Goal: Task Accomplishment & Management: Manage account settings

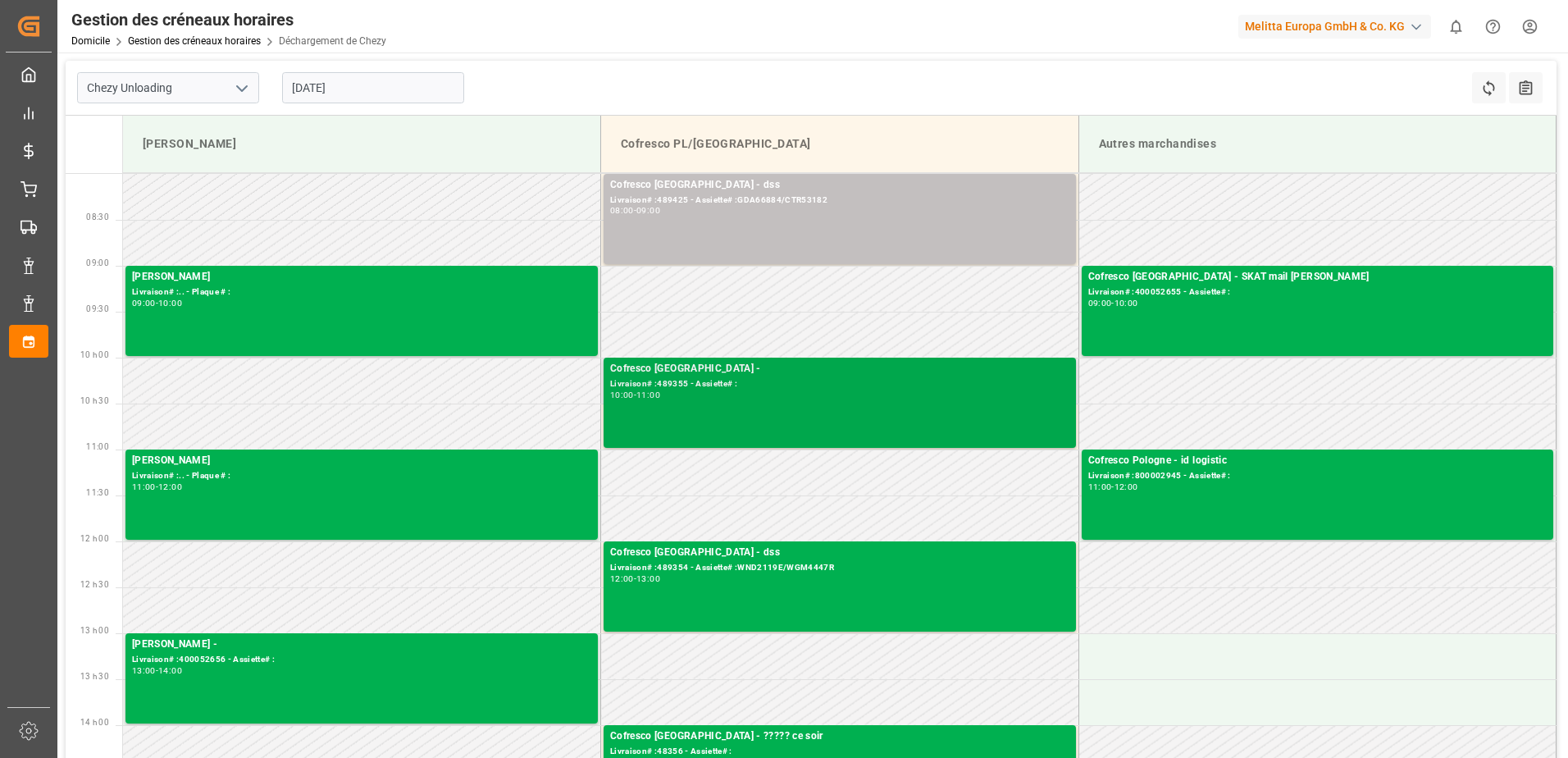
scroll to position [82, 0]
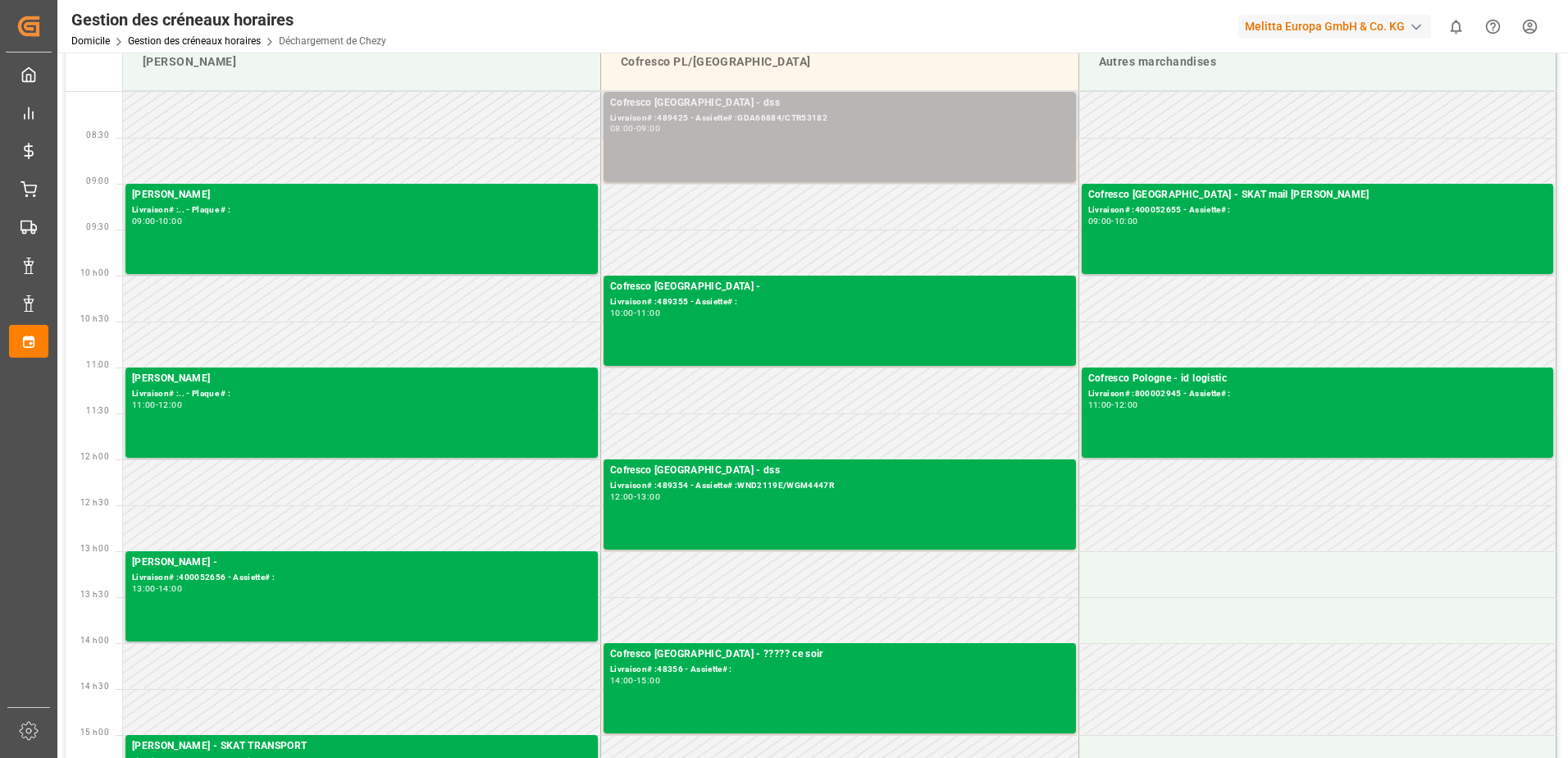
click at [895, 162] on div "Cofresco Pologne - dss Livraison# :489425 - Assiette# :GDA66884/CTR53182 08:00 …" at bounding box center [840, 137] width 459 height 84
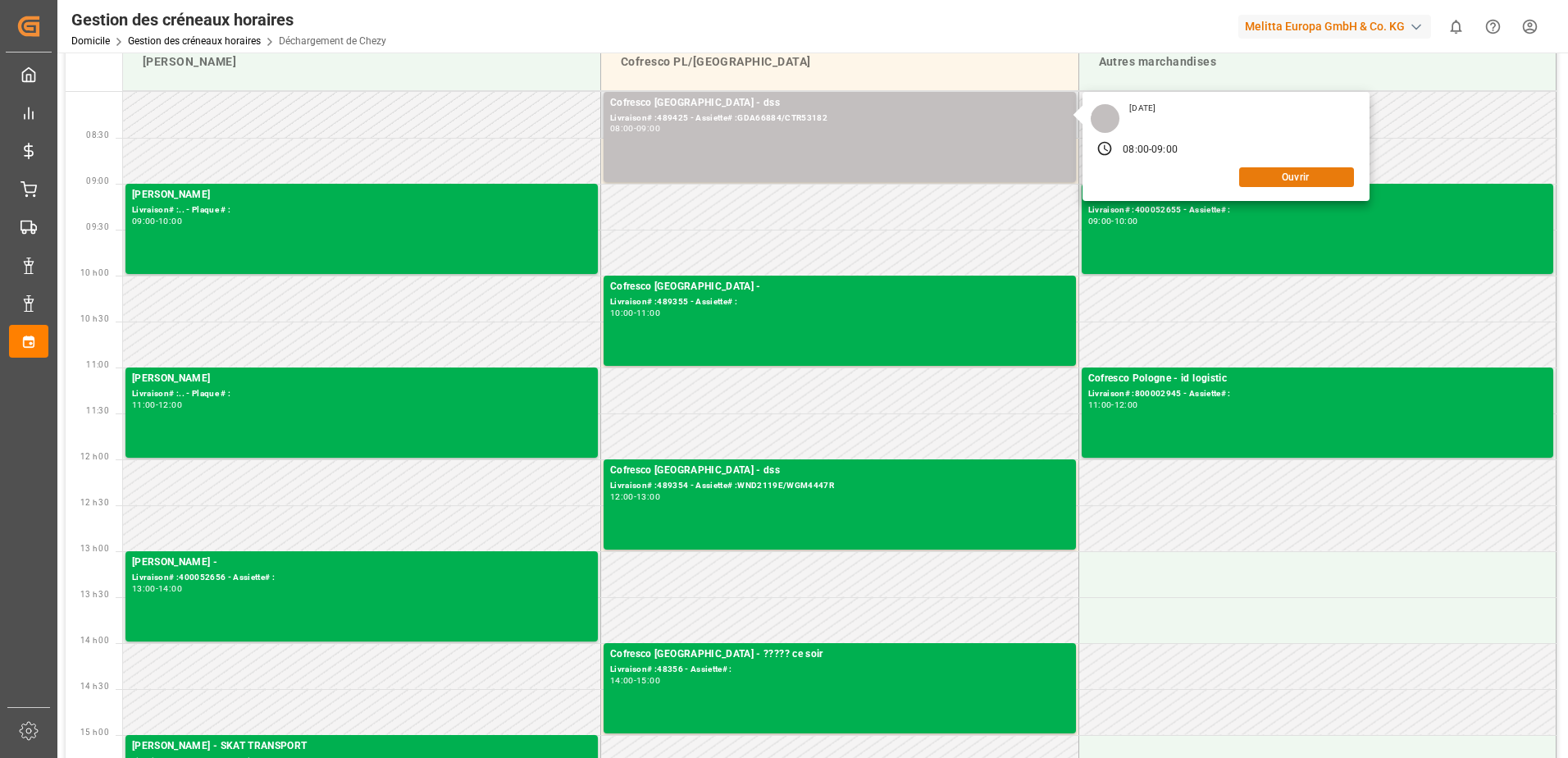
click at [1310, 180] on button "Ouvrir" at bounding box center [1296, 177] width 115 height 20
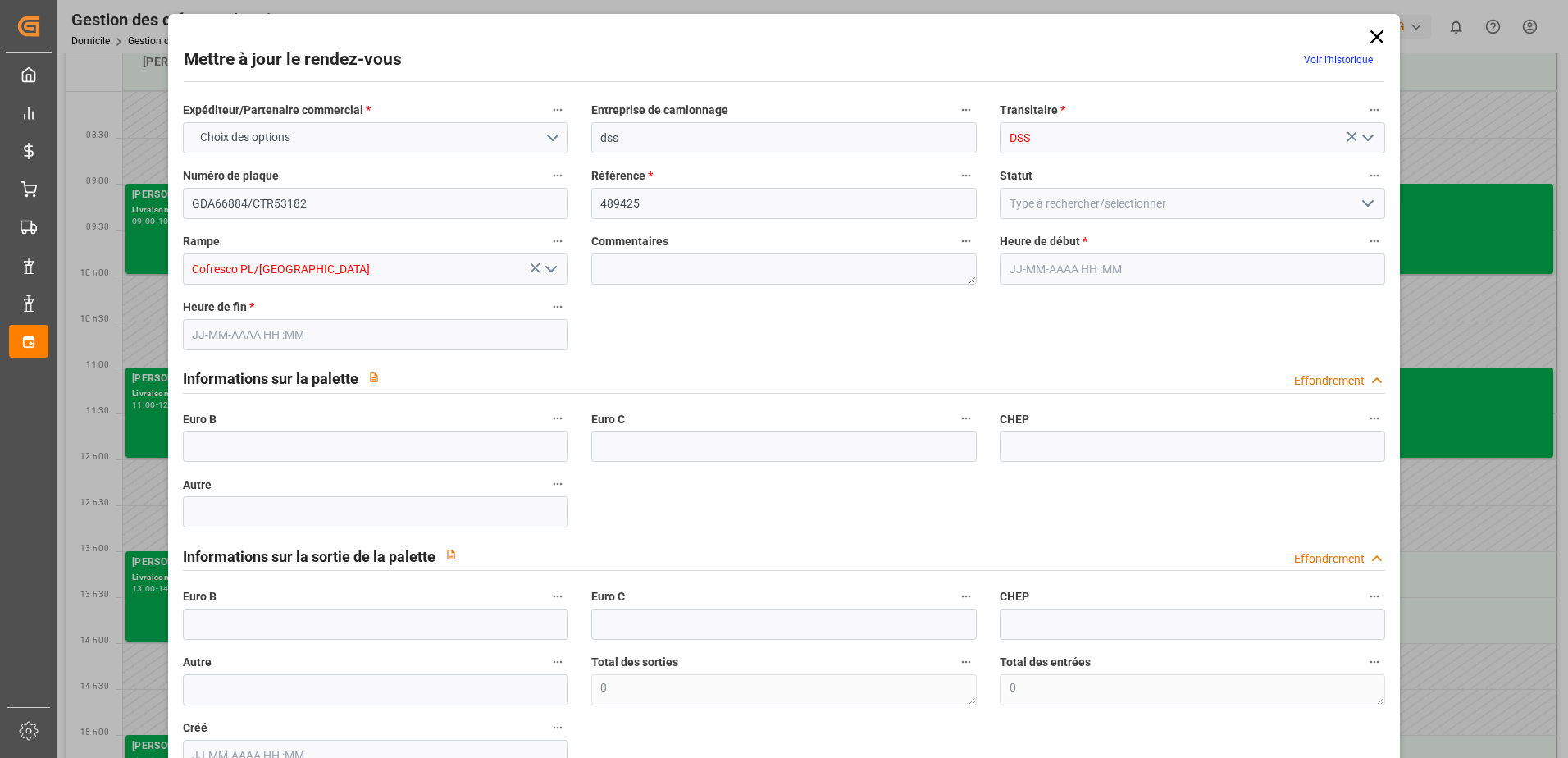
type input "[DATE] 08:00"
type input "[DATE] 09:00"
type input "[DATE] 07:47"
drag, startPoint x: 1365, startPoint y: 206, endPoint x: 1349, endPoint y: 214, distance: 17.9
click at [1365, 206] on icon "Ouvrir le menu" at bounding box center [1368, 204] width 20 height 20
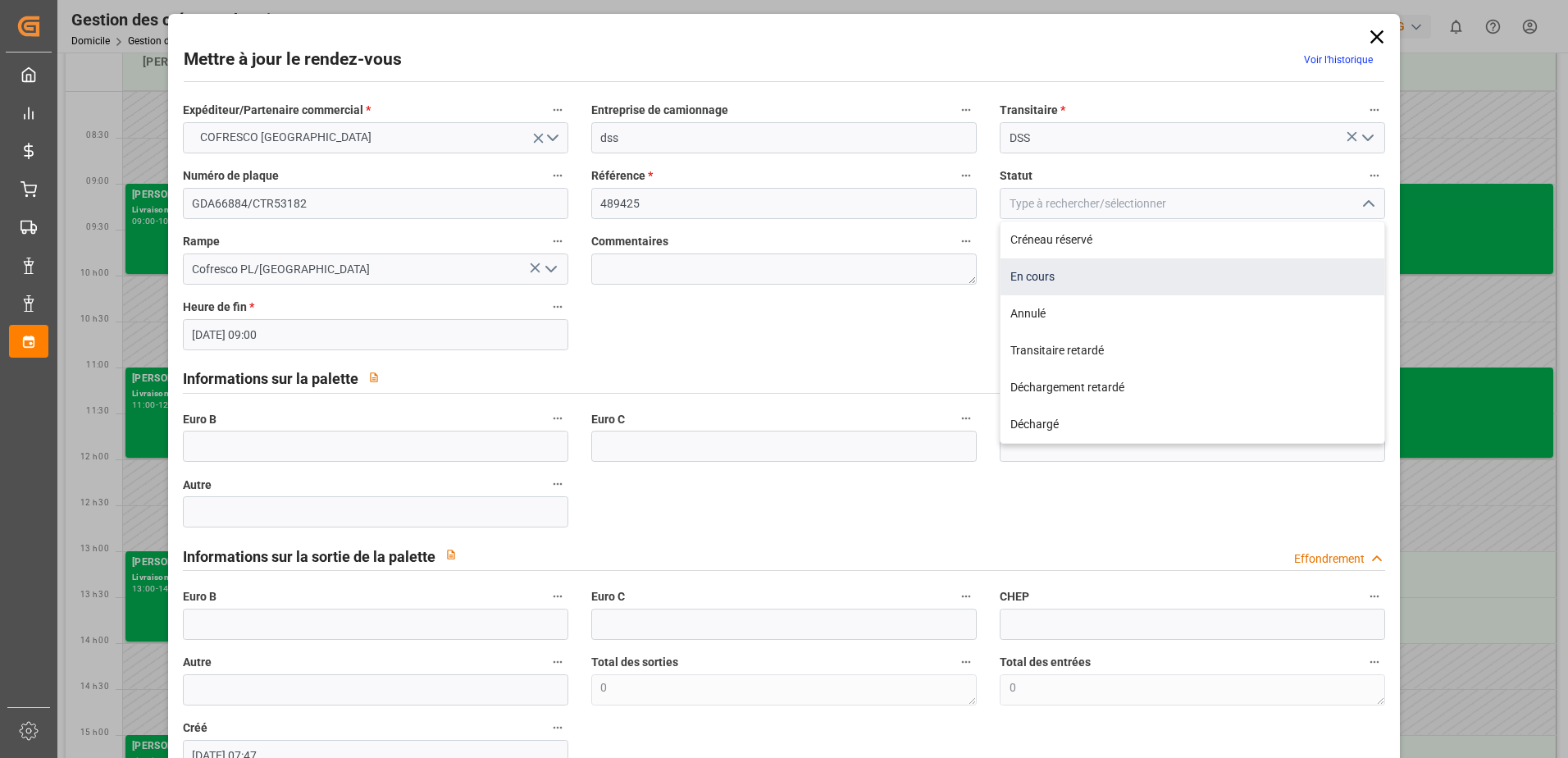
click at [1183, 274] on div "En cours" at bounding box center [1193, 276] width 384 height 36
type input "In Progress"
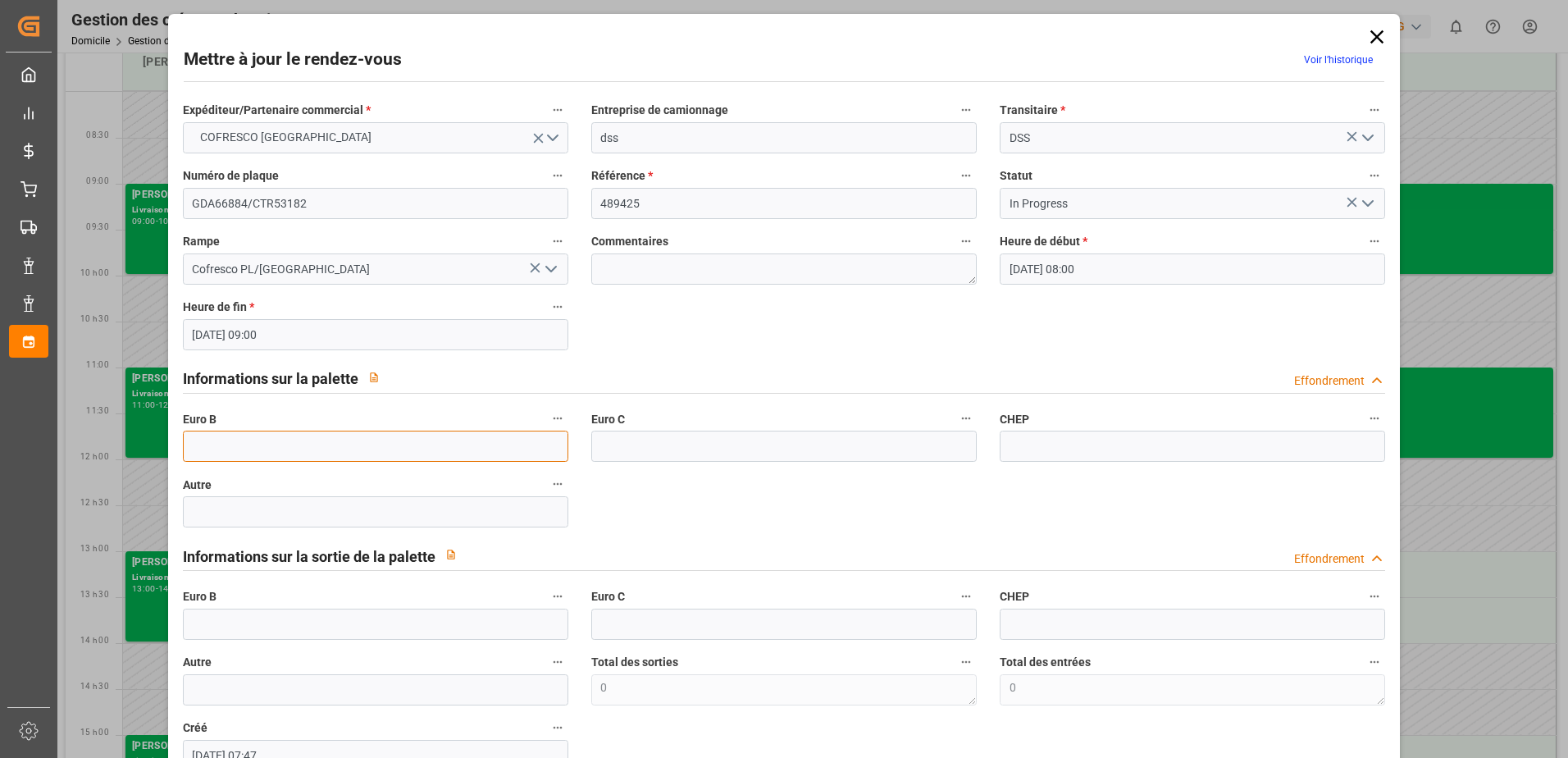
click at [247, 449] on input "text" at bounding box center [375, 446] width 385 height 31
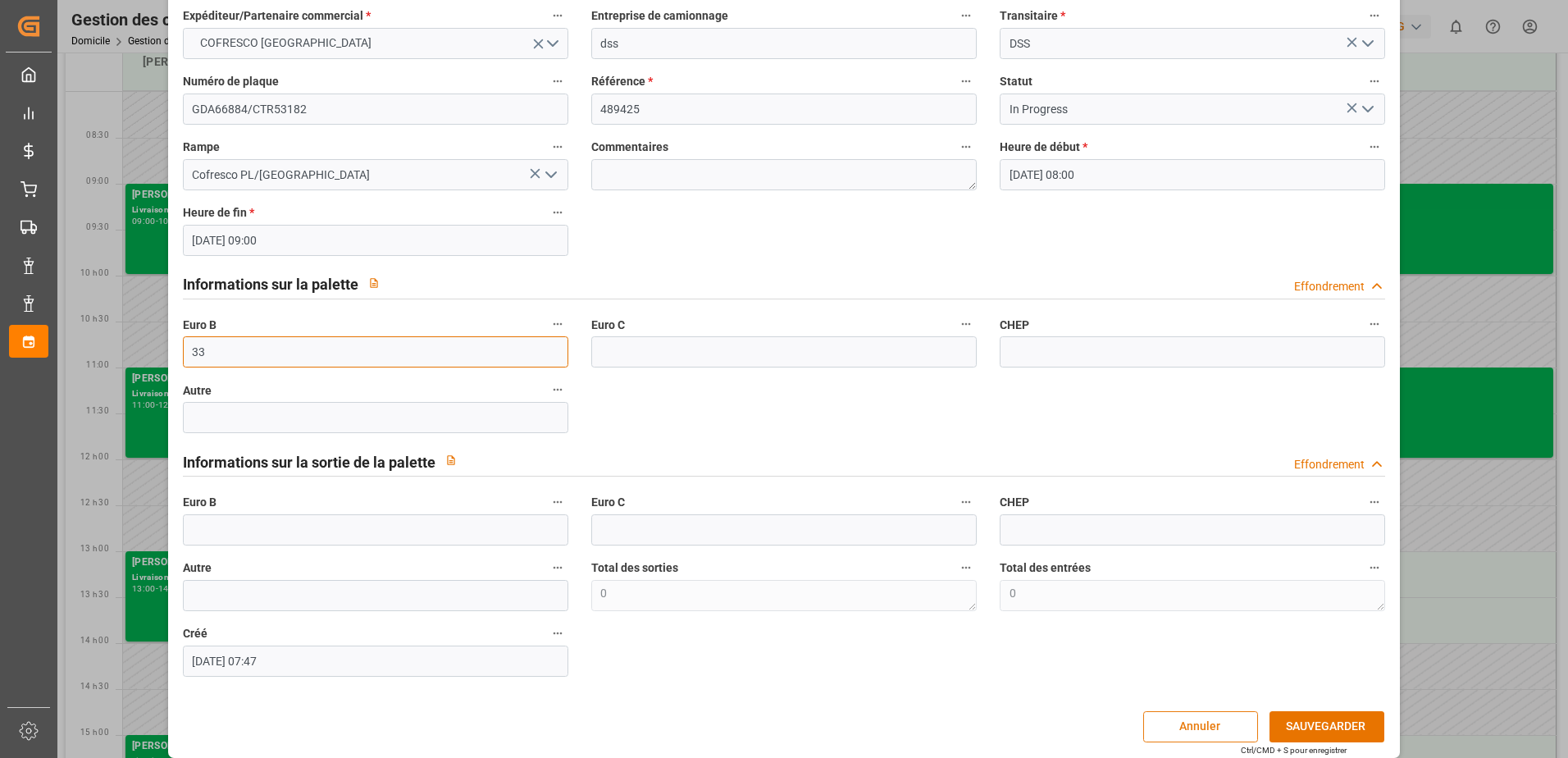
scroll to position [109, 0]
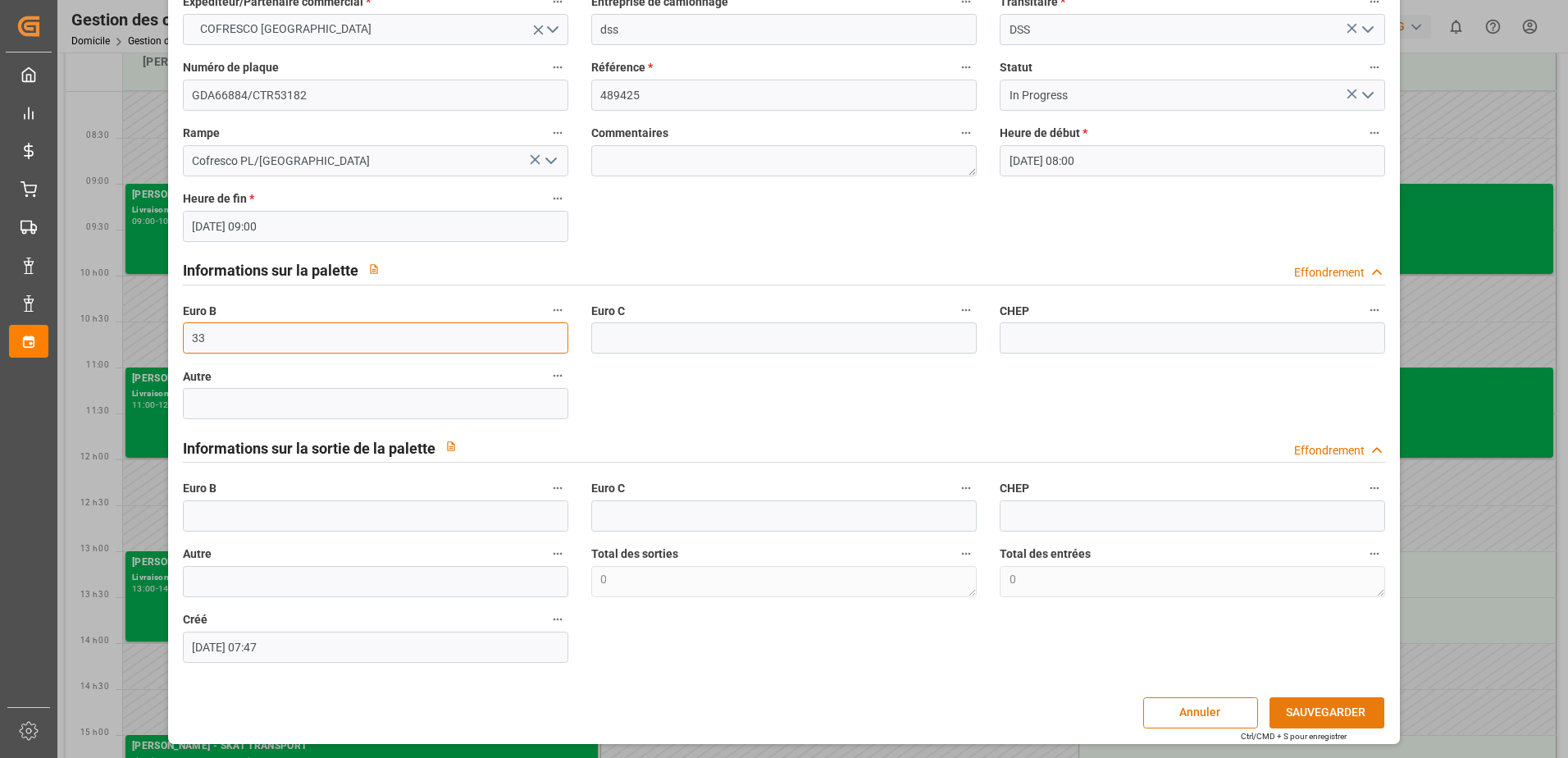
type input "33"
click at [1322, 714] on button "SAUVEGARDER" at bounding box center [1326, 713] width 115 height 31
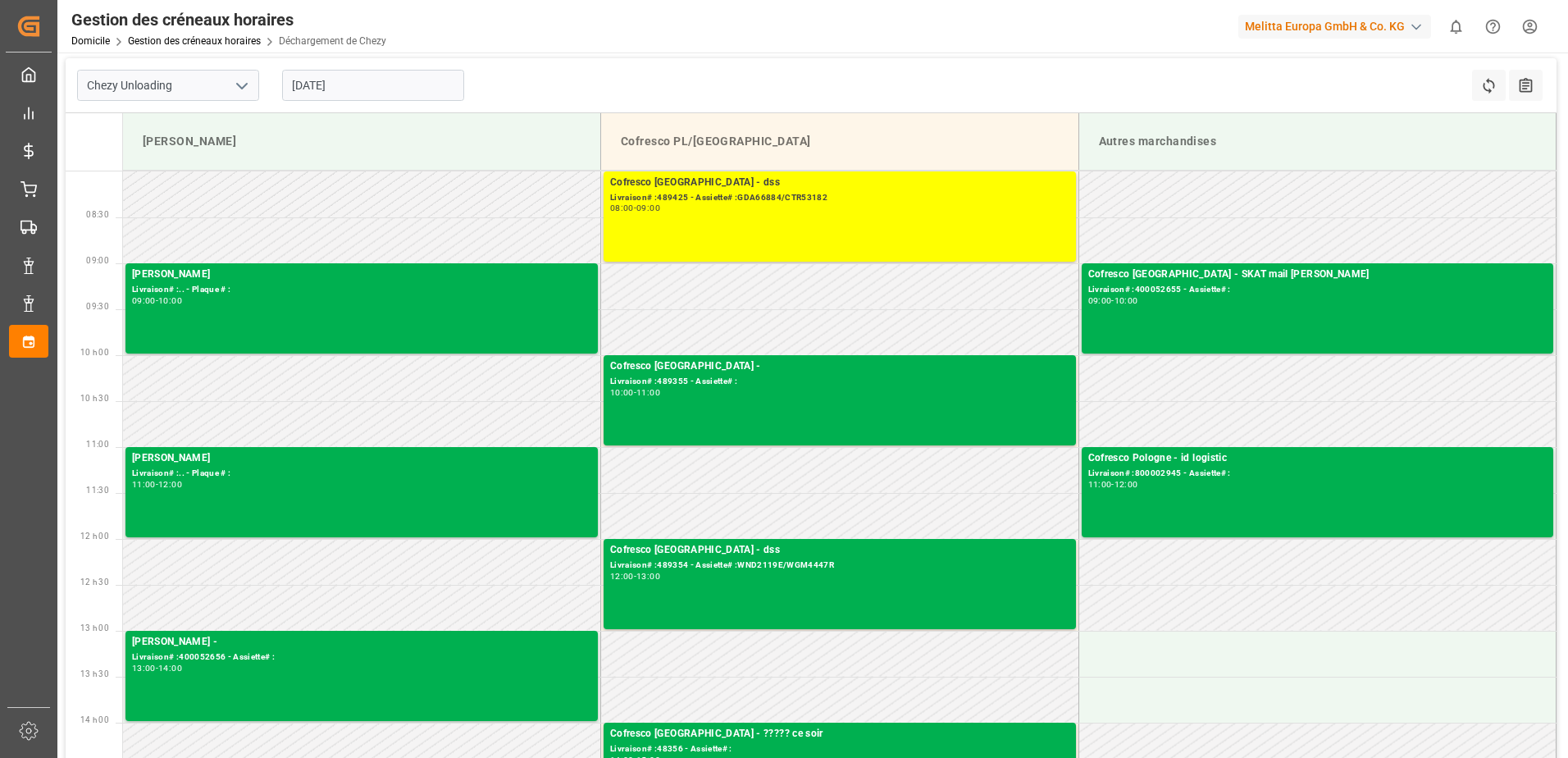
scroll to position [0, 0]
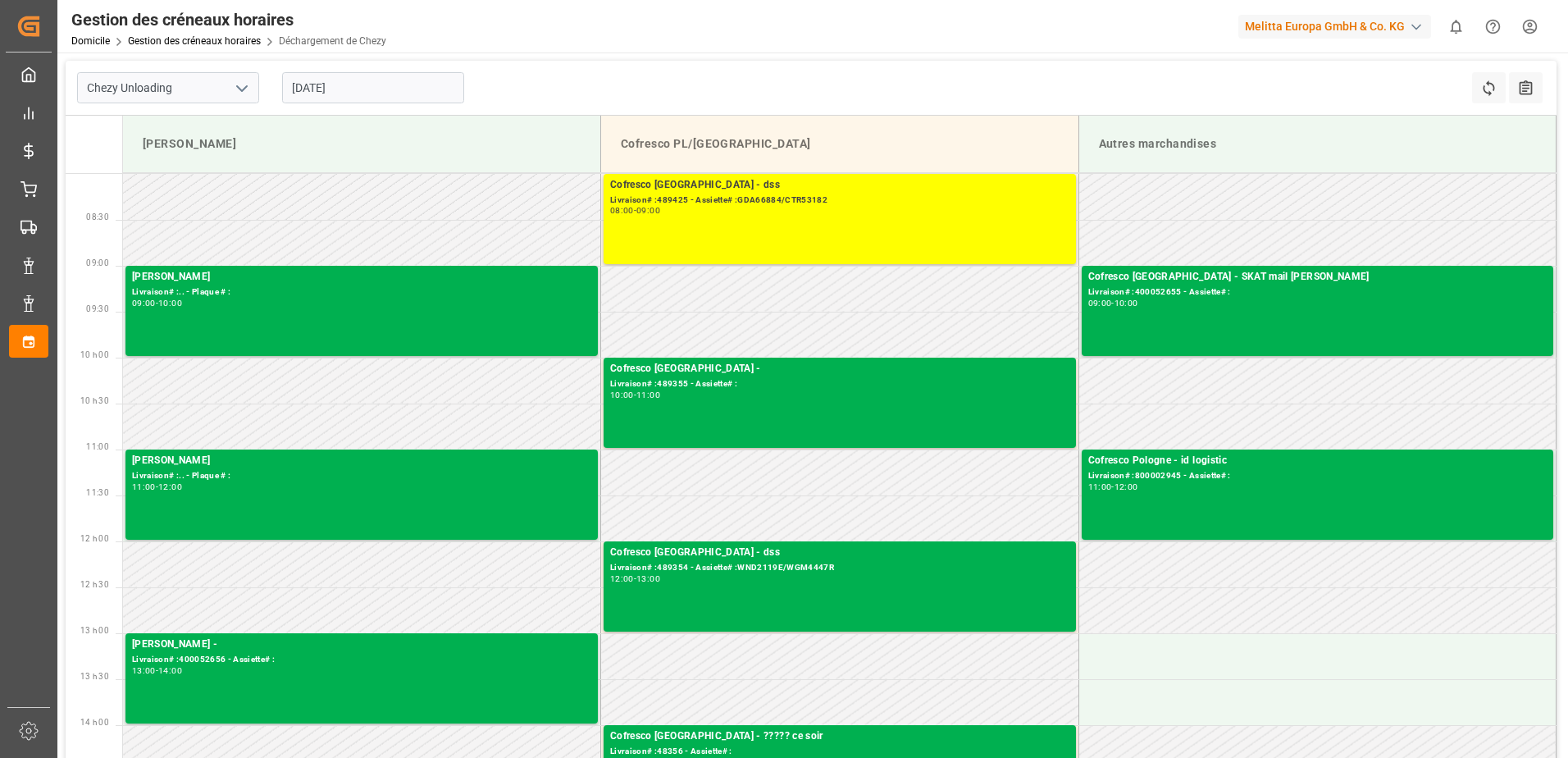
click at [337, 72] on input "[DATE]" at bounding box center [373, 87] width 182 height 31
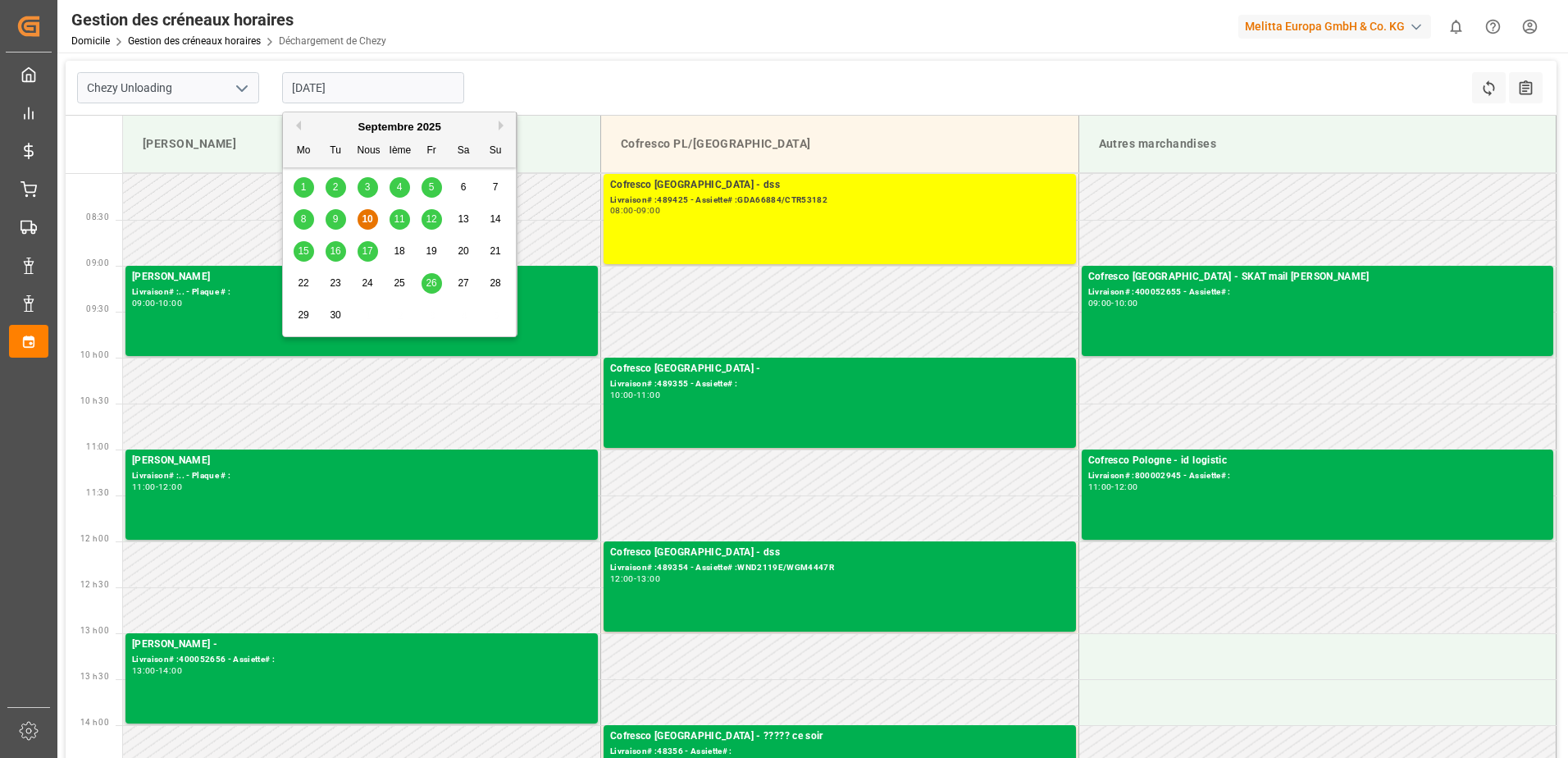
click at [396, 216] on span "11" at bounding box center [399, 219] width 11 height 12
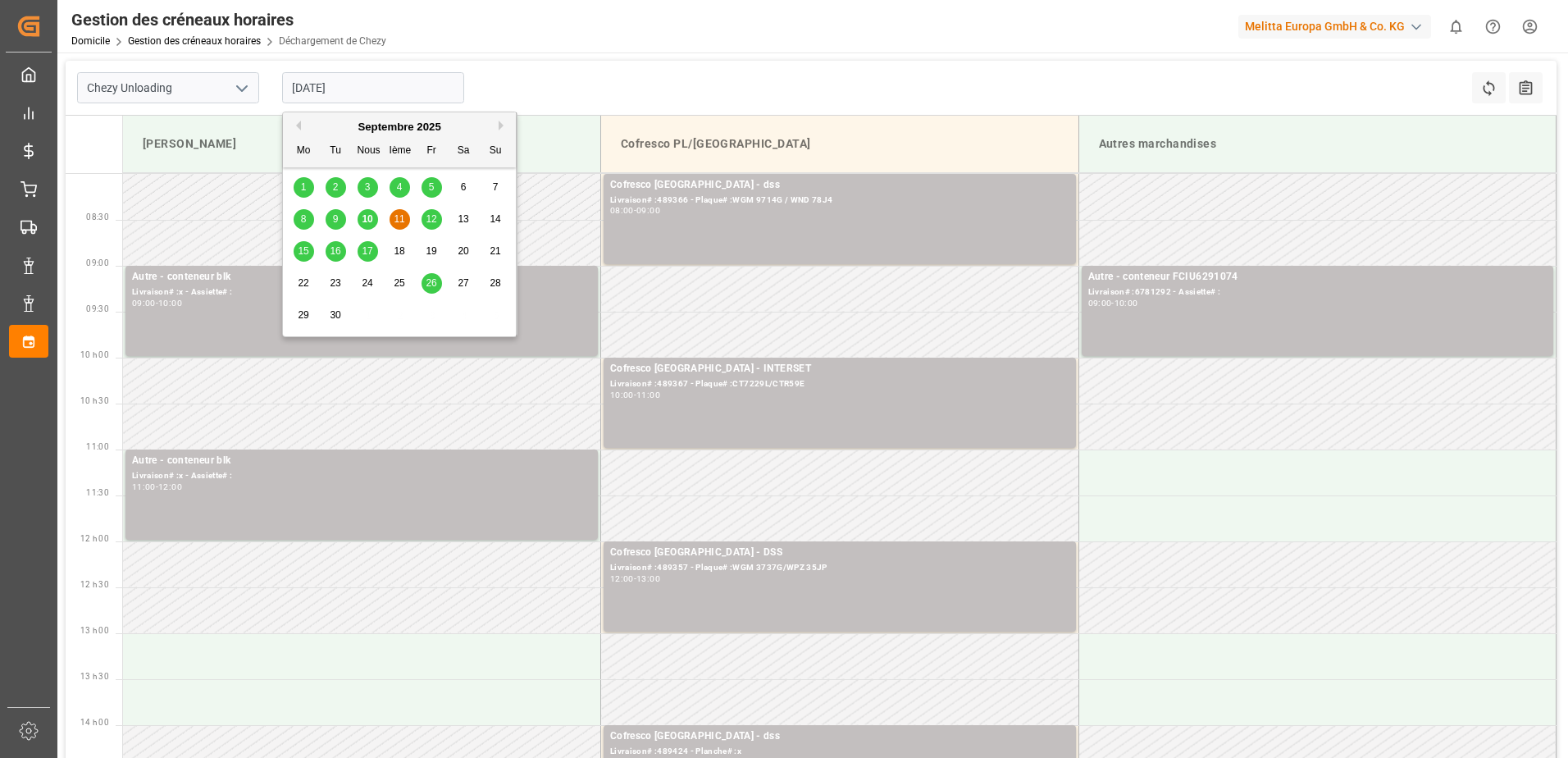
click at [445, 87] on input "[DATE]" at bounding box center [373, 87] width 182 height 31
click at [436, 223] on span "12" at bounding box center [431, 219] width 11 height 12
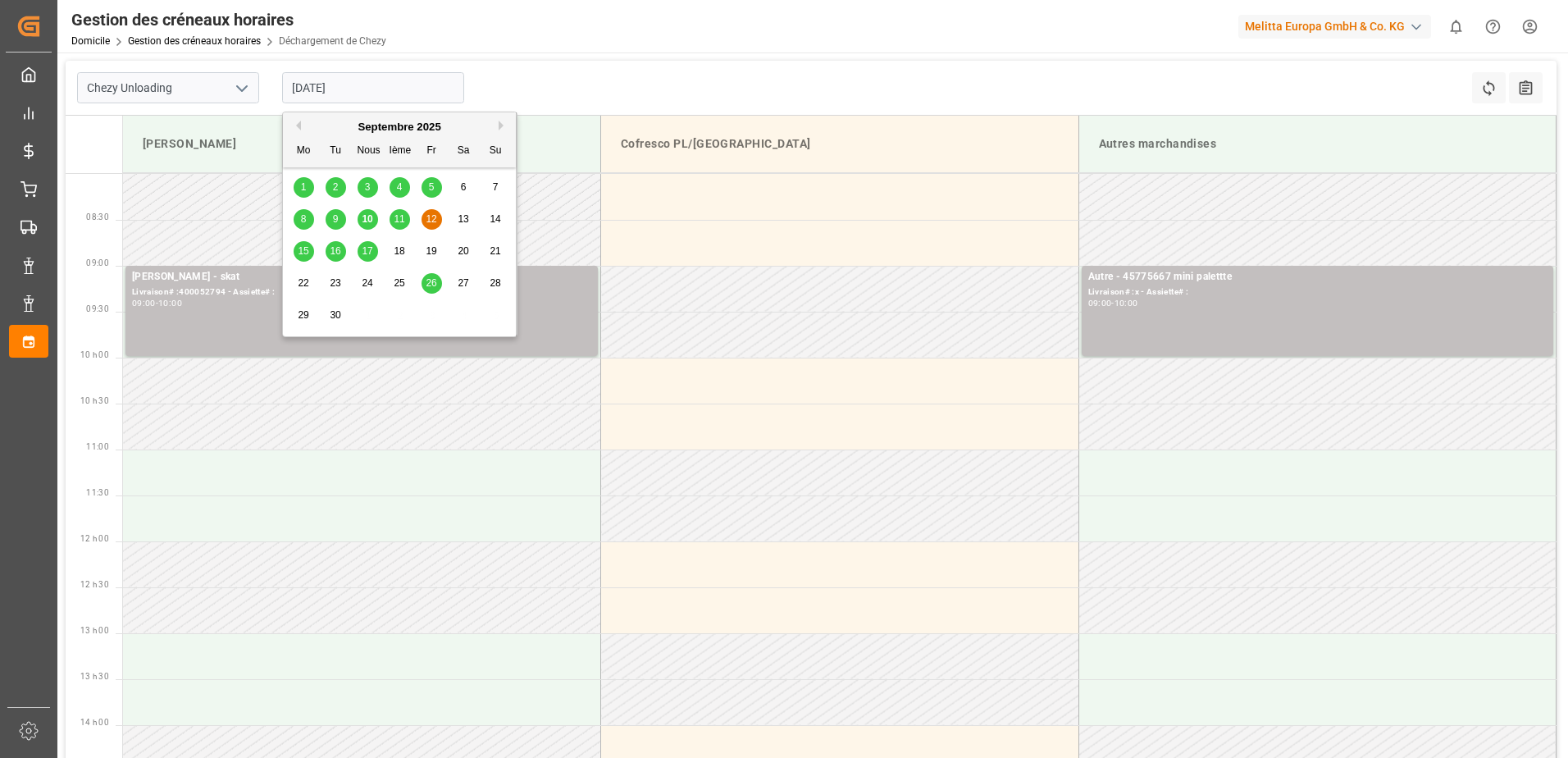
click at [407, 81] on input "[DATE]" at bounding box center [373, 87] width 182 height 31
click at [305, 254] on span "15" at bounding box center [303, 251] width 11 height 12
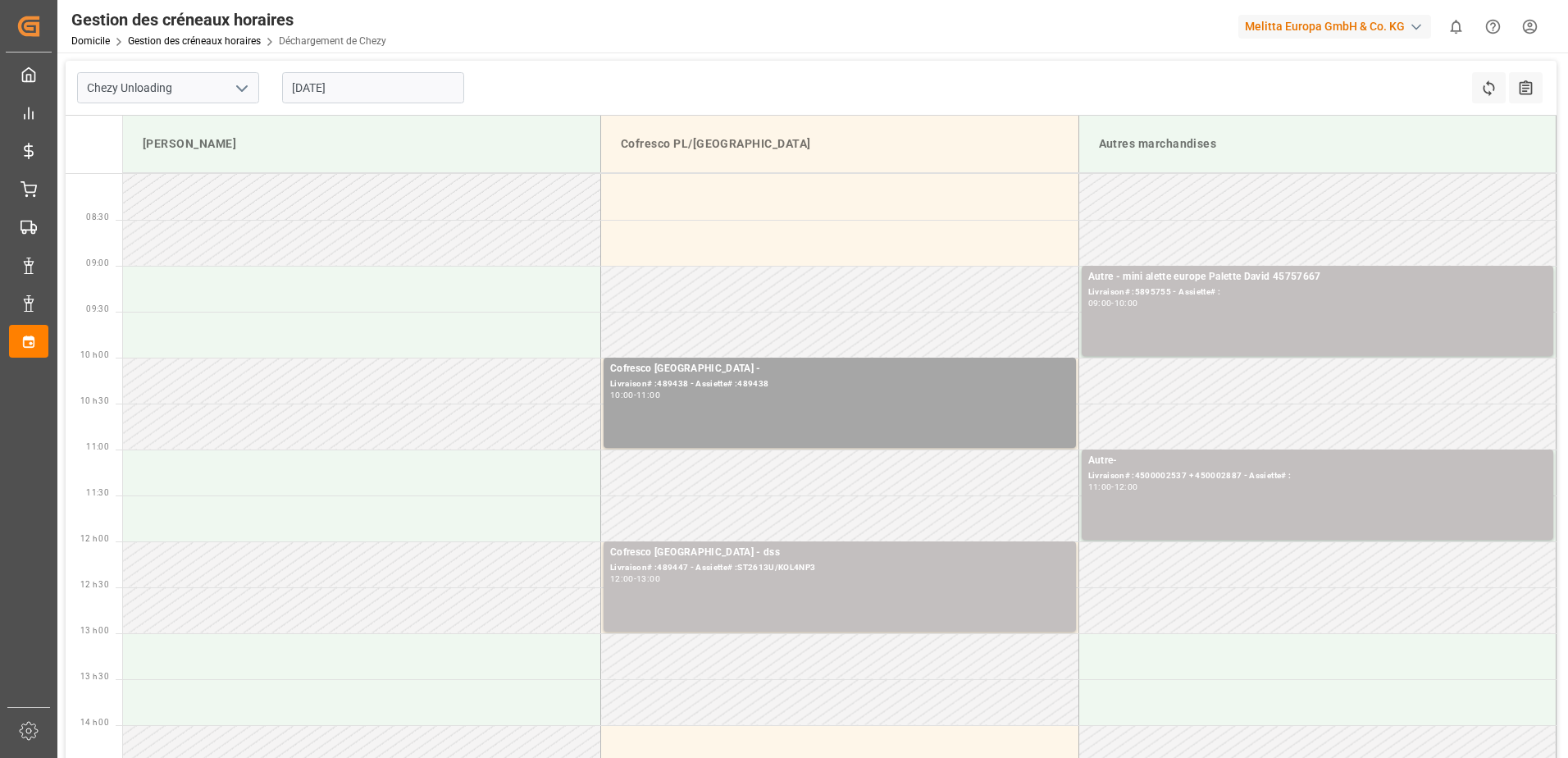
click at [391, 82] on input "[DATE]" at bounding box center [373, 87] width 182 height 31
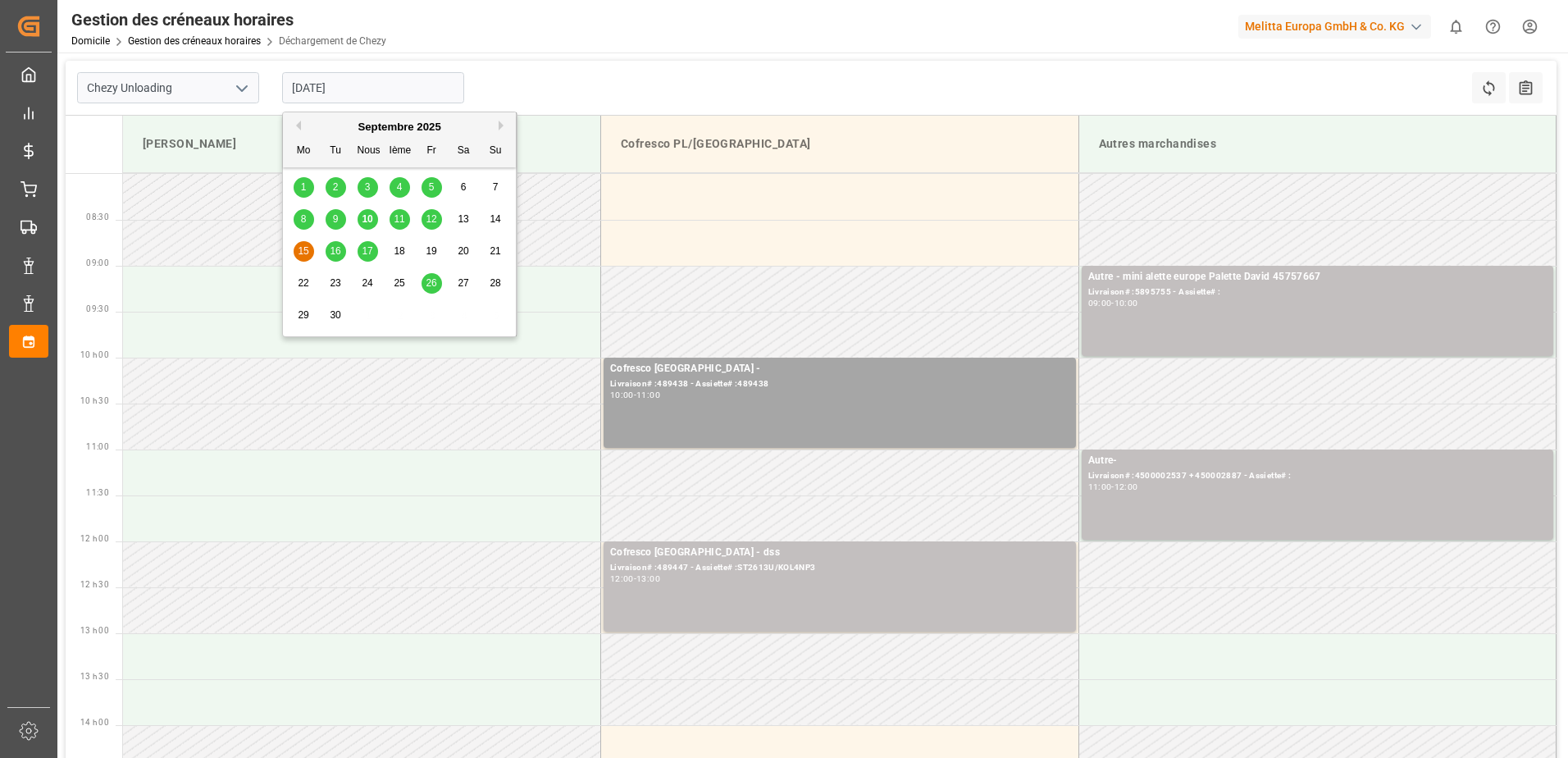
click at [374, 218] on div "10" at bounding box center [367, 220] width 20 height 20
type input "[DATE]"
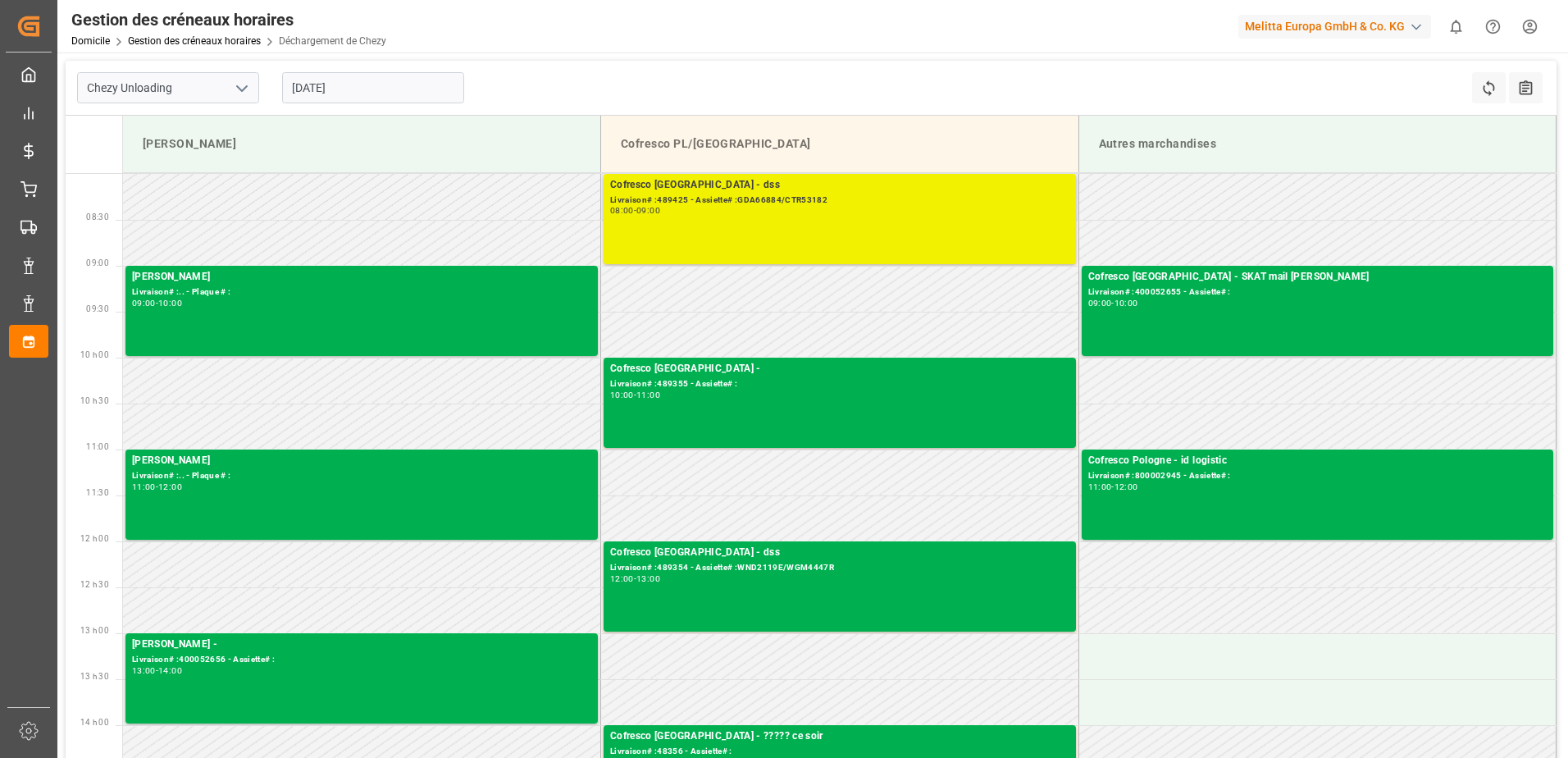
click at [910, 209] on div "08:00 - 09:00" at bounding box center [840, 211] width 459 height 9
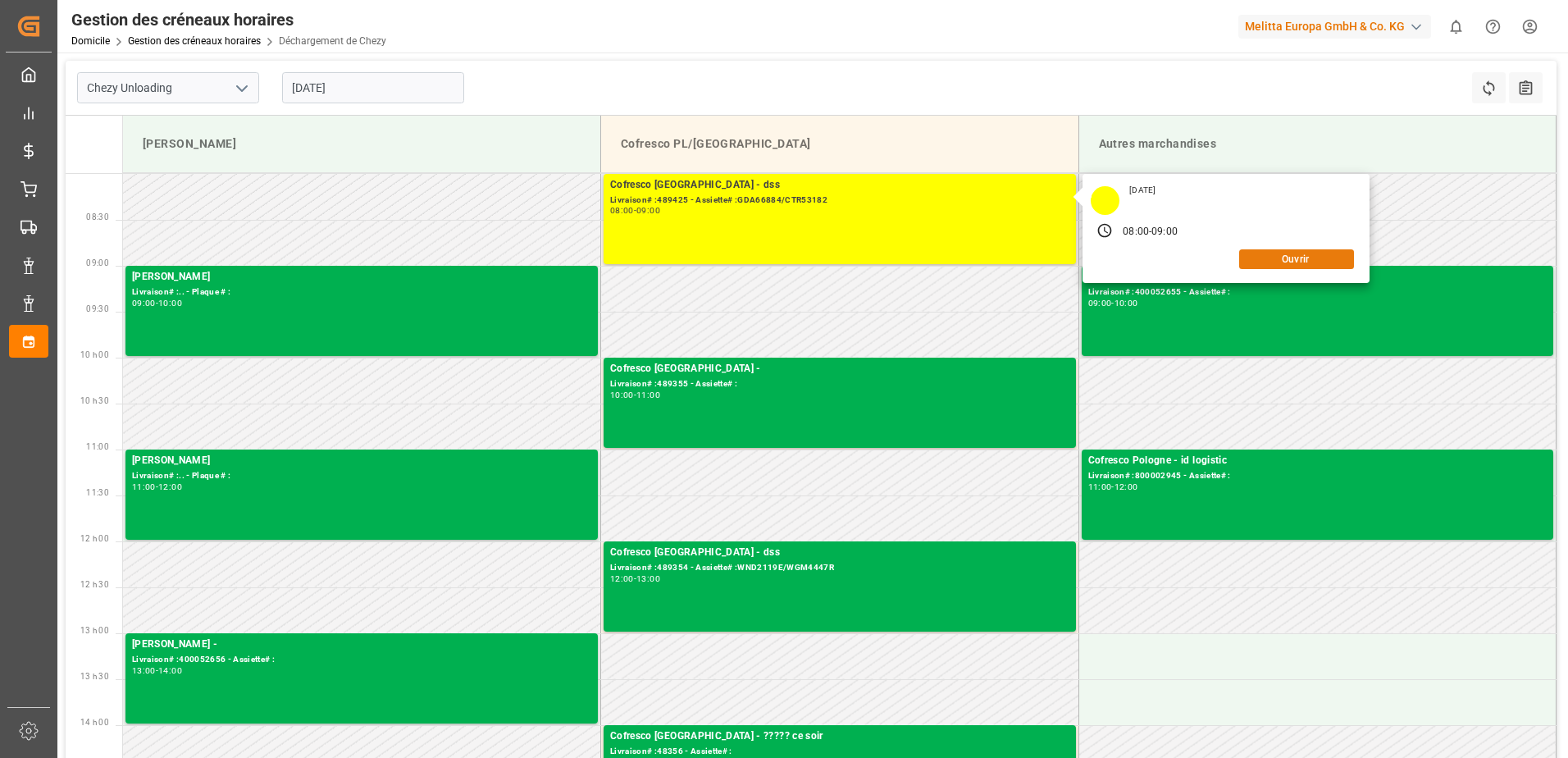
click at [1324, 257] on button "Ouvrir" at bounding box center [1296, 259] width 115 height 20
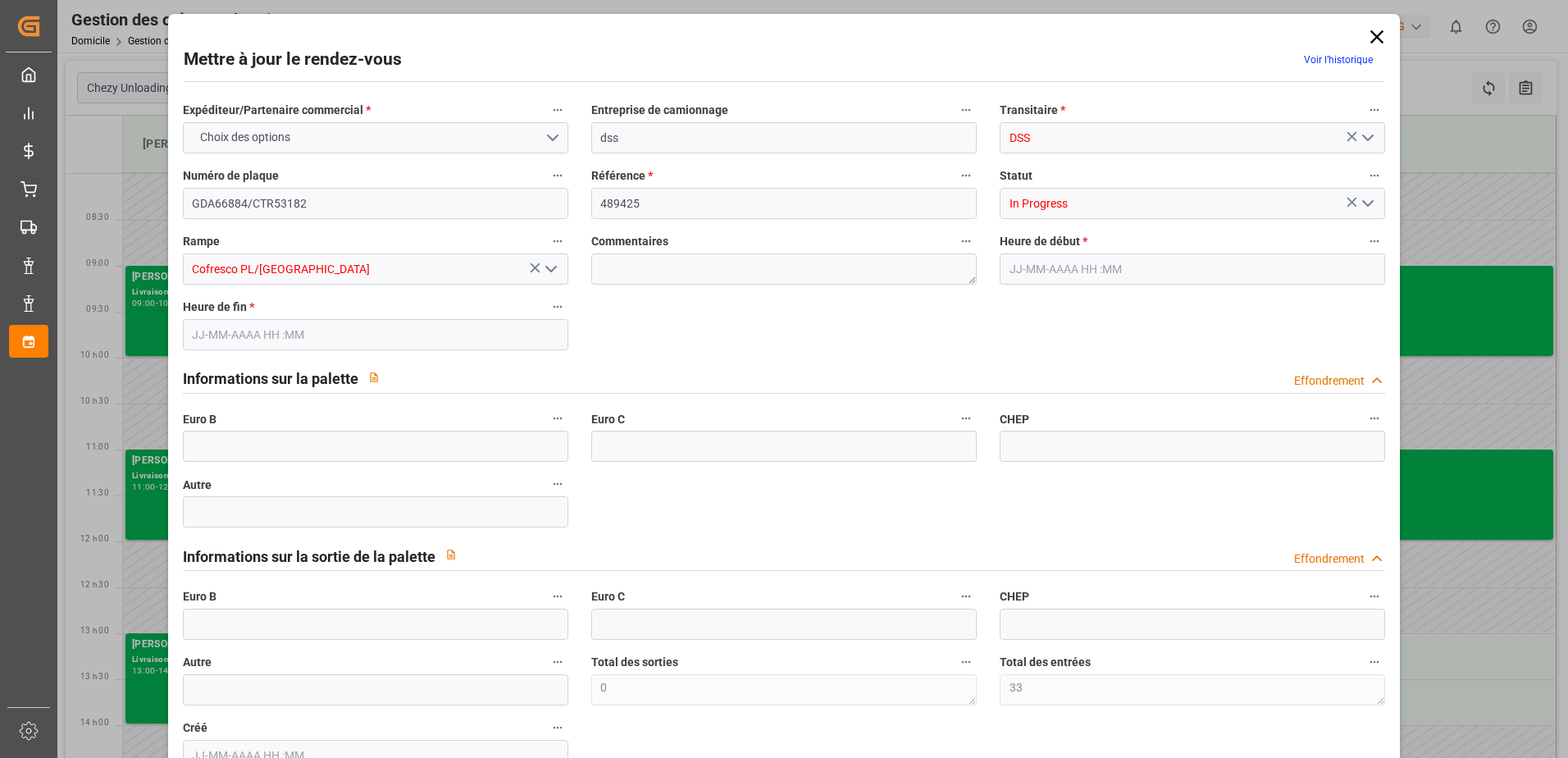
type input "33"
type input "[DATE] 08:00"
type input "[DATE] 09:00"
type input "[DATE] 07:47"
click at [1373, 214] on button "Ouvrir le menu" at bounding box center [1367, 204] width 25 height 26
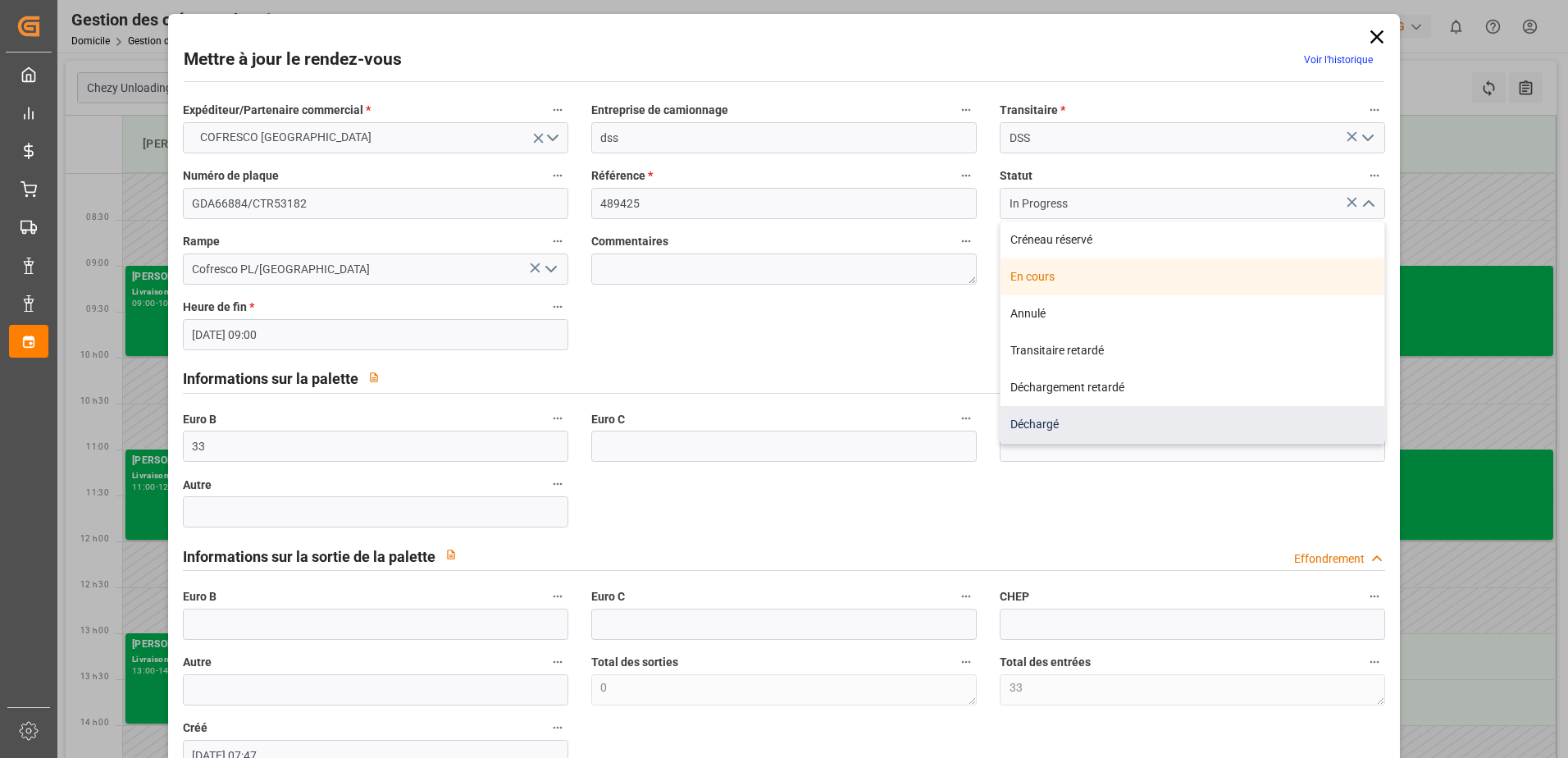
click at [1060, 418] on div "Déchargé" at bounding box center [1193, 423] width 384 height 36
type input "Unloaded"
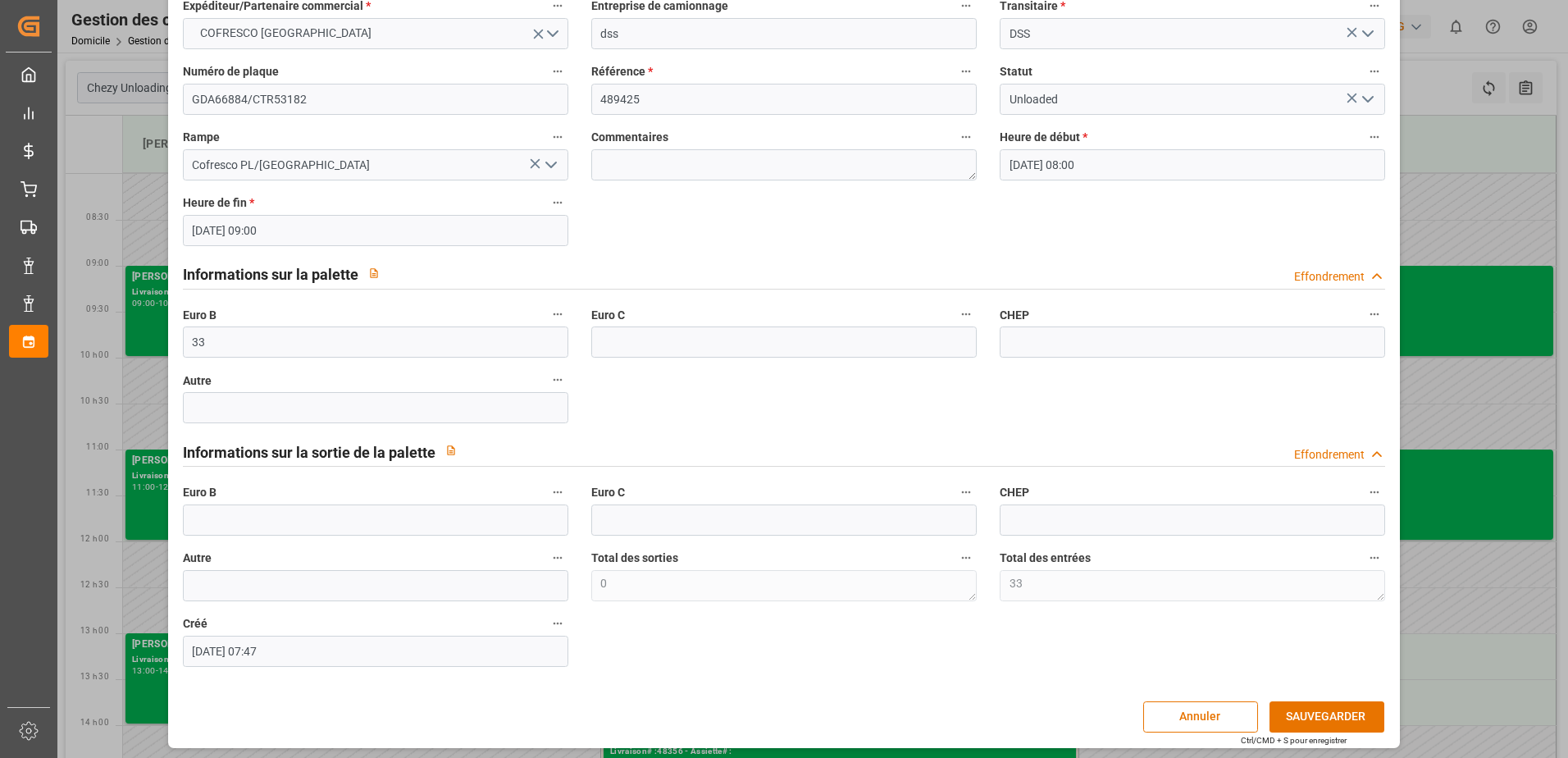
scroll to position [109, 0]
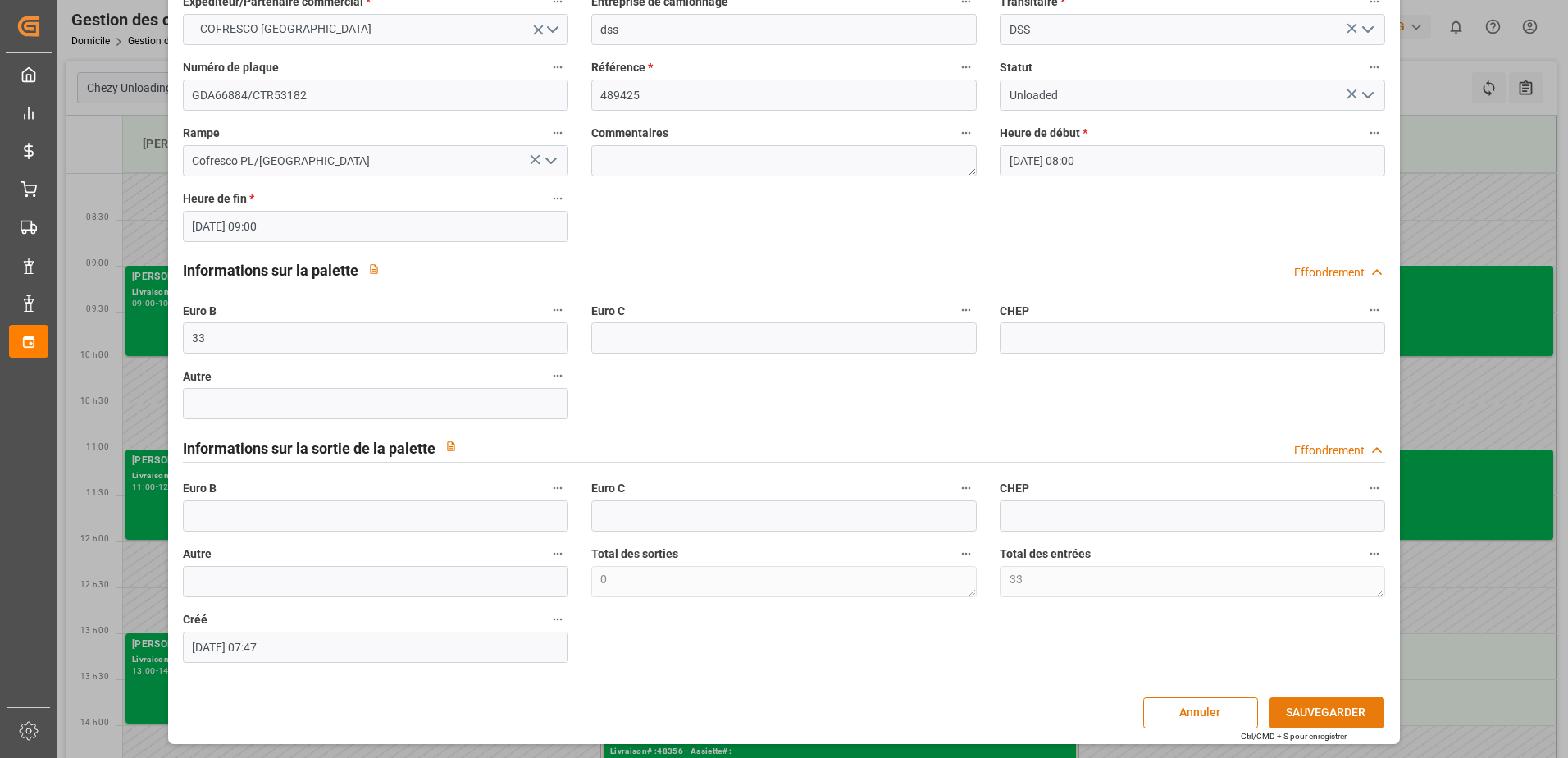
click at [1325, 703] on button "SAUVEGARDER" at bounding box center [1326, 713] width 115 height 31
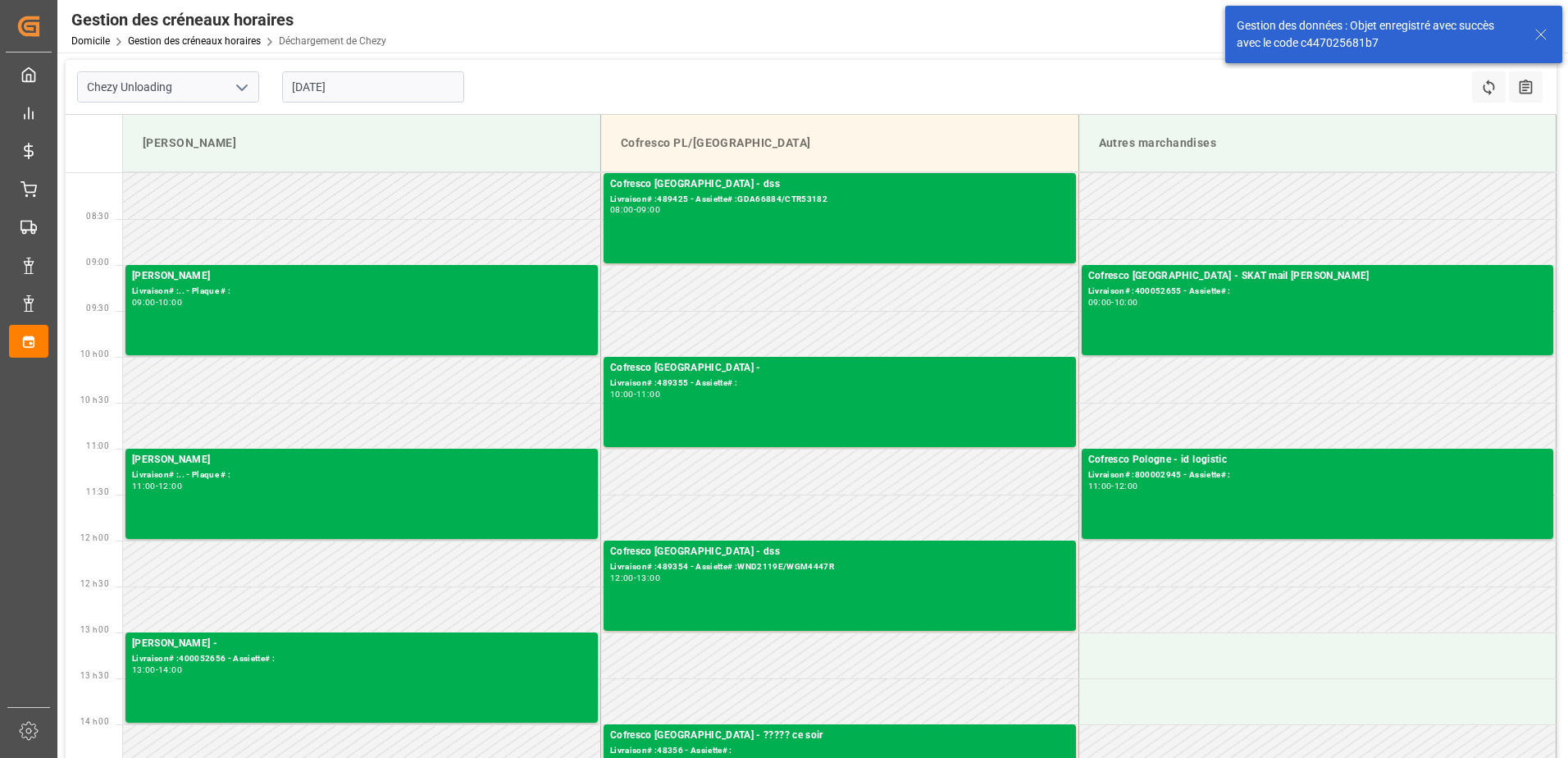
scroll to position [0, 0]
